Goal: Transaction & Acquisition: Download file/media

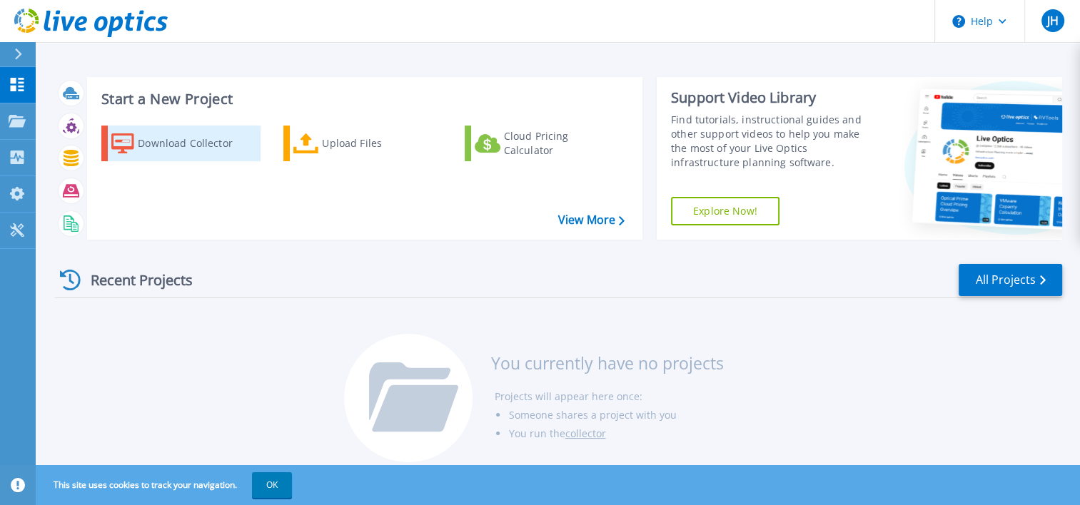
click at [154, 142] on div "Download Collector" at bounding box center [195, 143] width 114 height 29
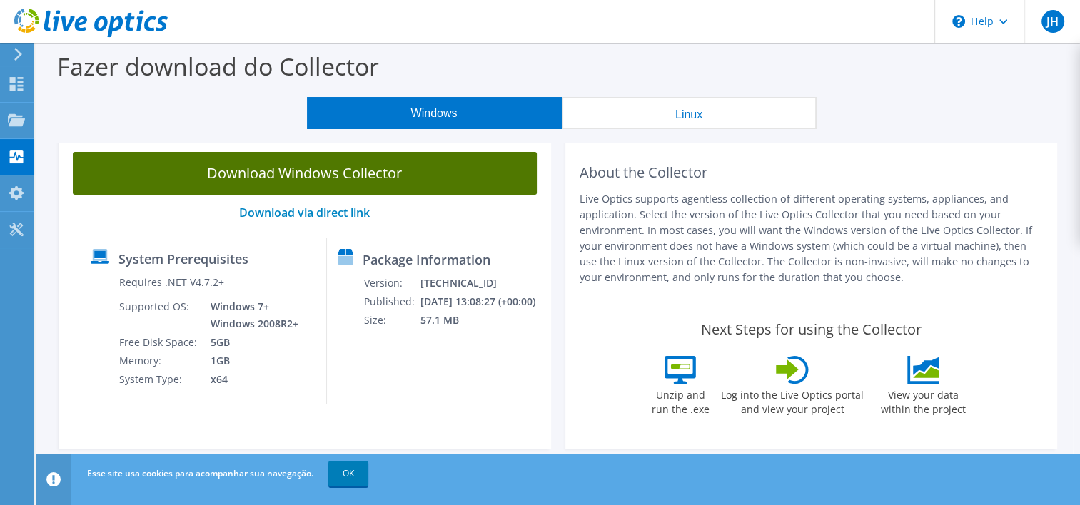
click at [382, 179] on link "Download Windows Collector" at bounding box center [305, 173] width 464 height 43
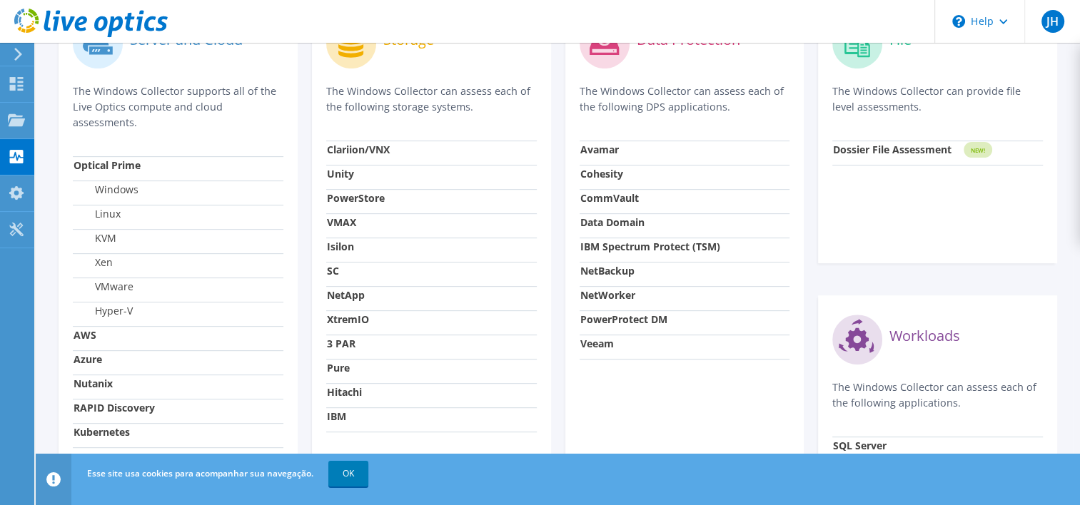
scroll to position [71, 0]
